Goal: Entertainment & Leisure: Consume media (video, audio)

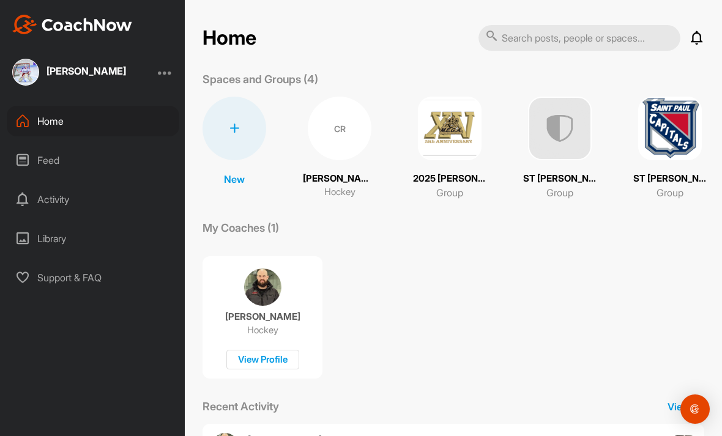
click at [55, 158] on div "Feed" at bounding box center [93, 160] width 173 height 31
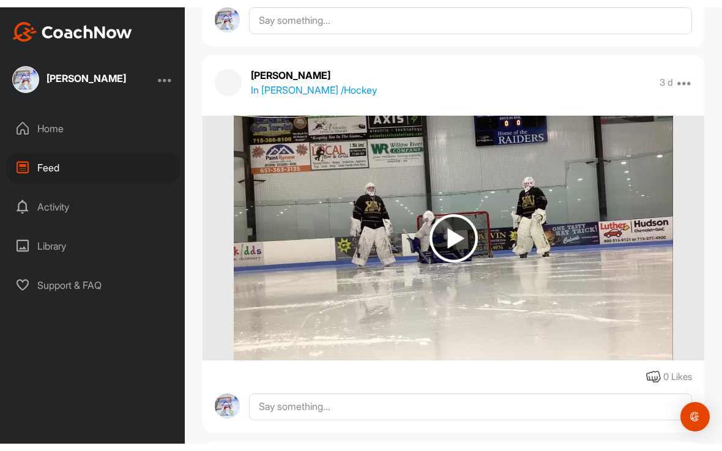
scroll to position [895, 0]
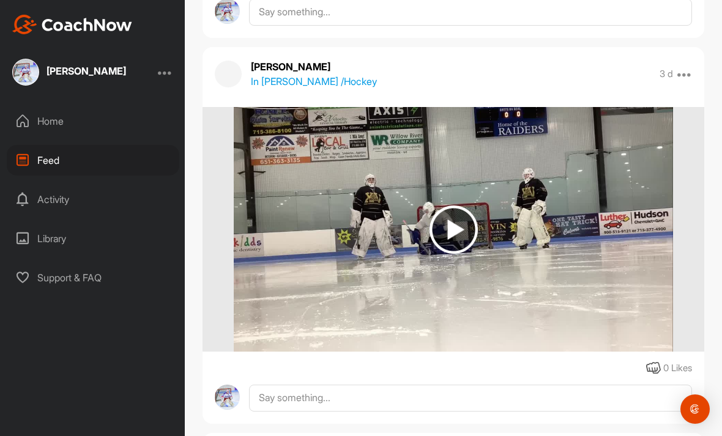
click at [464, 241] on img at bounding box center [454, 230] width 48 height 48
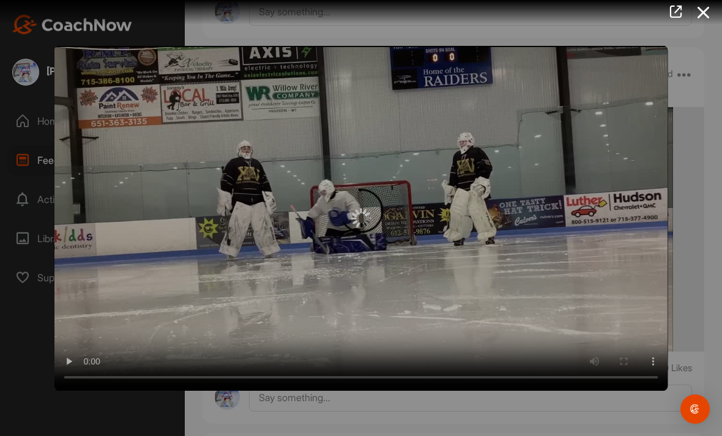
click at [376, 208] on div at bounding box center [361, 217] width 614 height 345
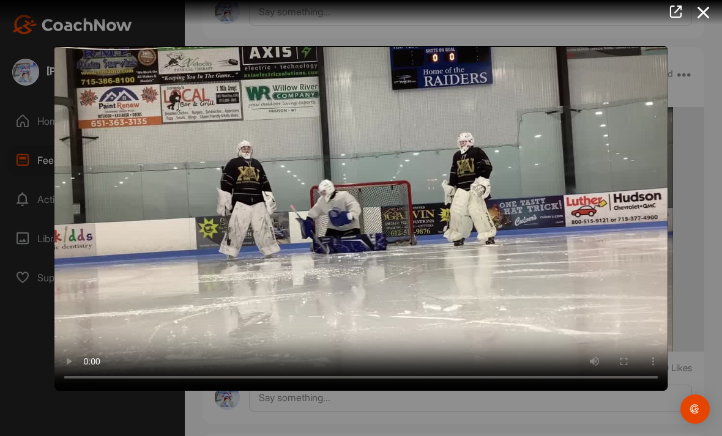
click at [370, 214] on video "Video Player" at bounding box center [361, 217] width 614 height 345
click at [409, 210] on video "Video Player" at bounding box center [361, 217] width 614 height 345
click at [409, 214] on video "Video Player" at bounding box center [361, 217] width 614 height 345
click at [419, 209] on video "Video Player" at bounding box center [361, 217] width 614 height 345
click at [306, 216] on video "Video Player" at bounding box center [361, 217] width 614 height 345
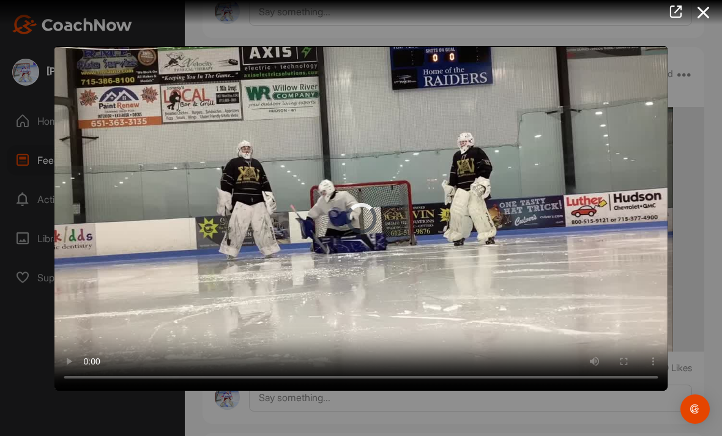
click at [411, 216] on video "Video Player" at bounding box center [361, 217] width 614 height 345
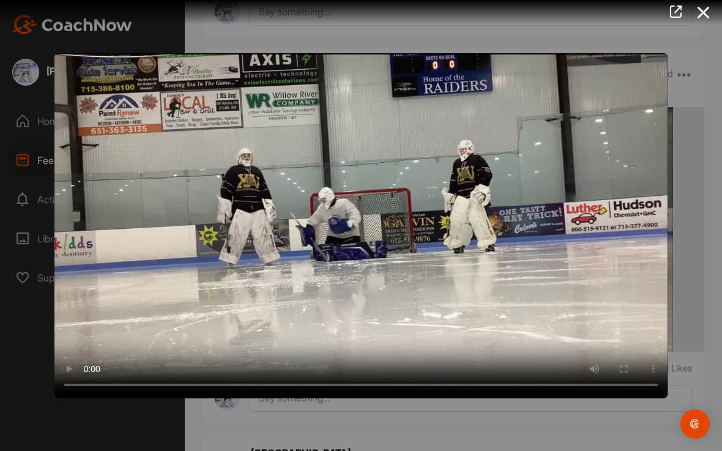
click at [61, 58] on video "Video Player" at bounding box center [361, 225] width 614 height 345
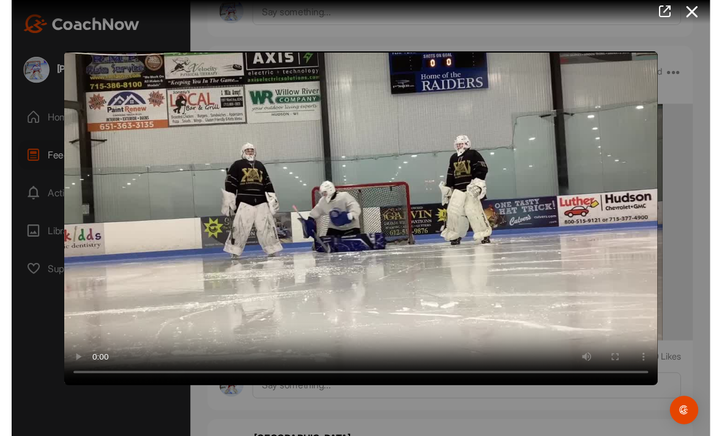
scroll to position [15, 0]
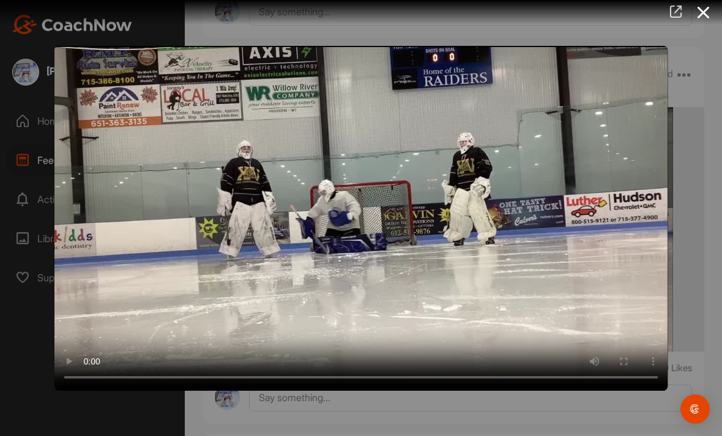
click at [688, 16] on link at bounding box center [676, 13] width 28 height 26
click at [695, 18] on icon at bounding box center [704, 12] width 28 height 23
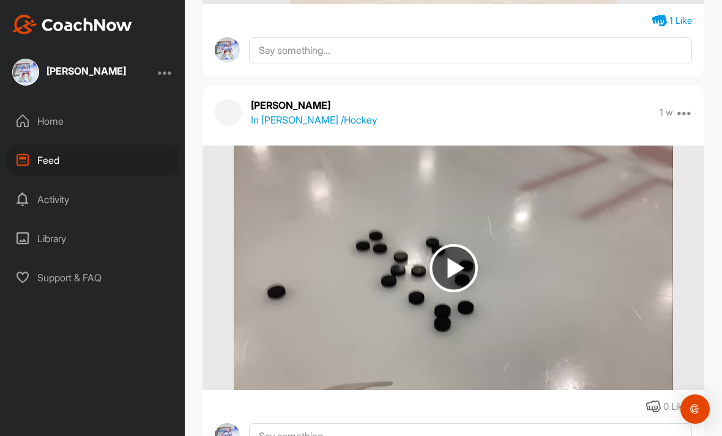
scroll to position [2059, 0]
click at [430, 260] on img at bounding box center [454, 268] width 48 height 48
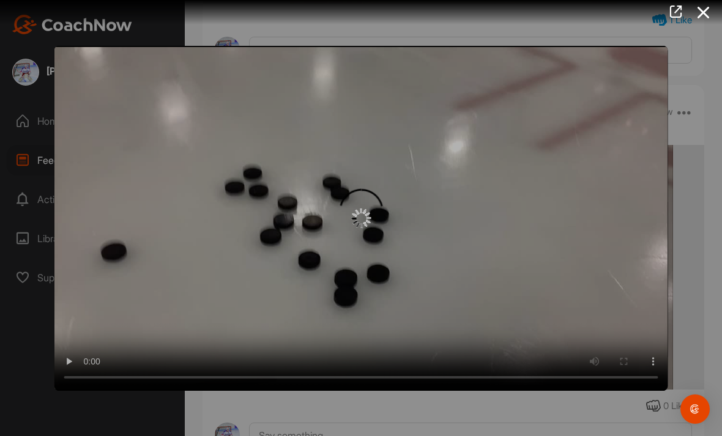
click at [362, 219] on img at bounding box center [361, 219] width 20 height 20
click at [362, 228] on img at bounding box center [361, 219] width 20 height 20
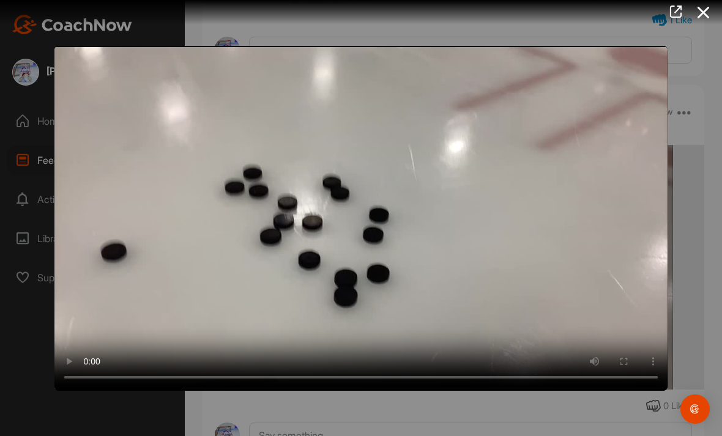
click at [471, 173] on video "Video Player" at bounding box center [361, 217] width 614 height 345
click at [368, 212] on video "Video Player" at bounding box center [361, 217] width 614 height 345
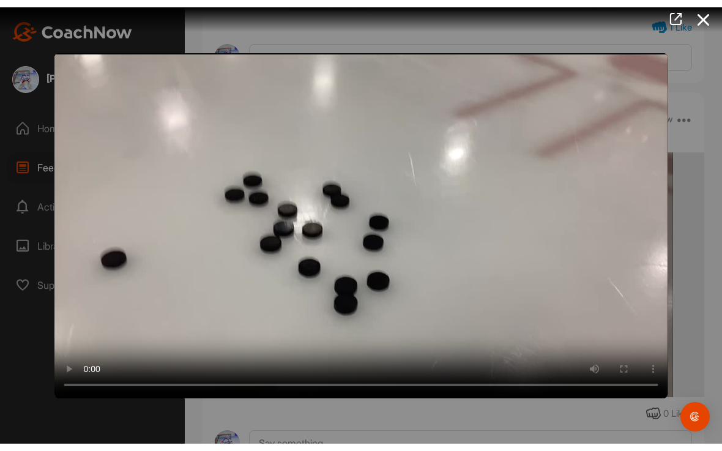
scroll to position [0, 0]
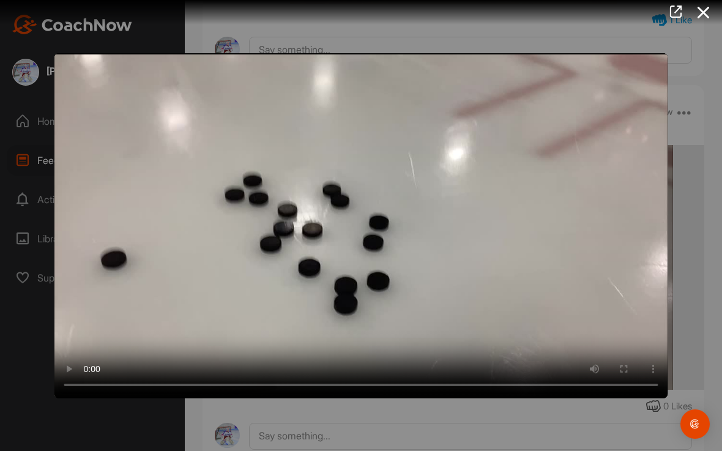
click at [66, 64] on video "Video Player" at bounding box center [361, 225] width 614 height 345
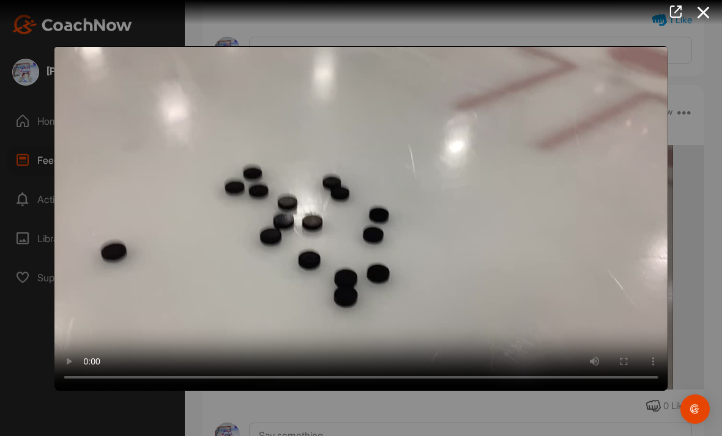
scroll to position [15, 0]
